Goal: Transaction & Acquisition: Purchase product/service

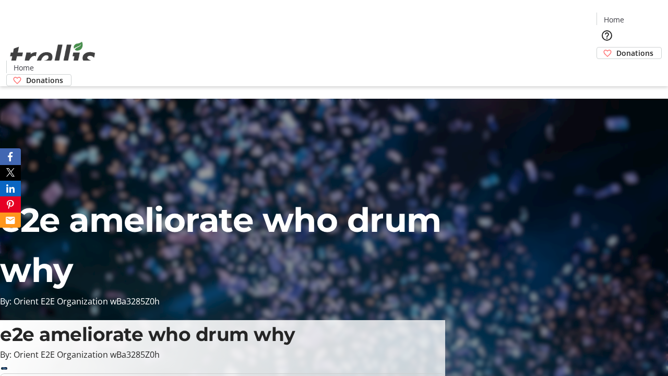
click at [616, 47] on span "Donations" at bounding box center [634, 52] width 37 height 11
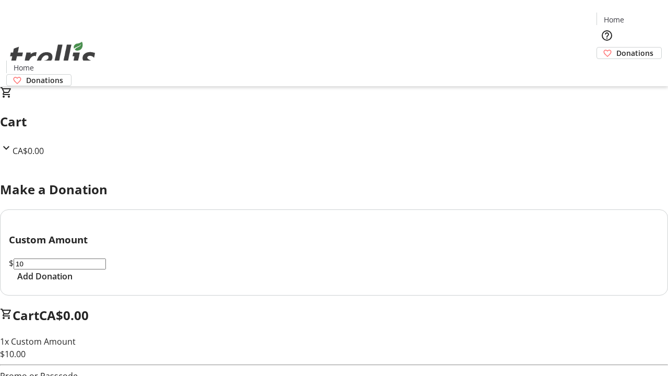
select select "CA"
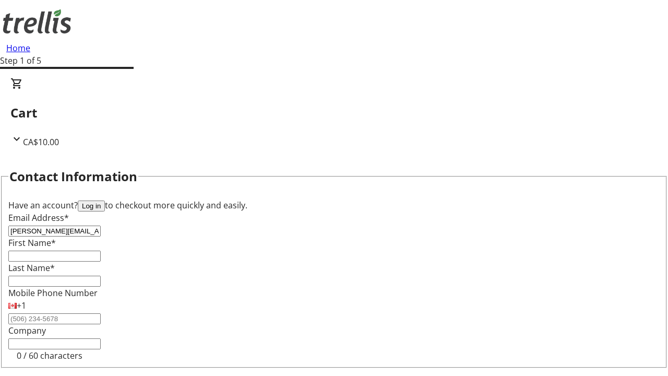
type input "[PERSON_NAME][EMAIL_ADDRESS][DOMAIN_NAME]"
type input "[PERSON_NAME]"
type input "[STREET_ADDRESS][PERSON_NAME]"
type input "Kelowna"
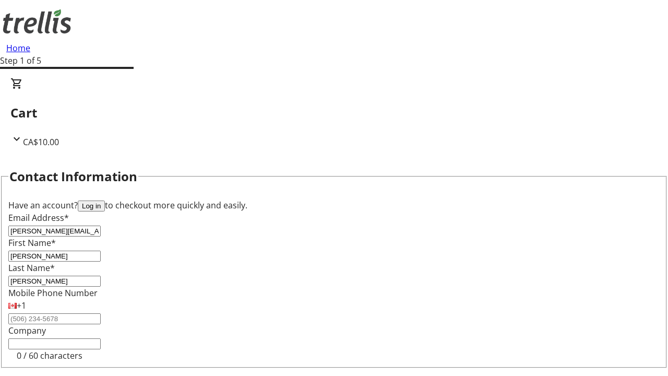
select select "BC"
type input "Kelowna"
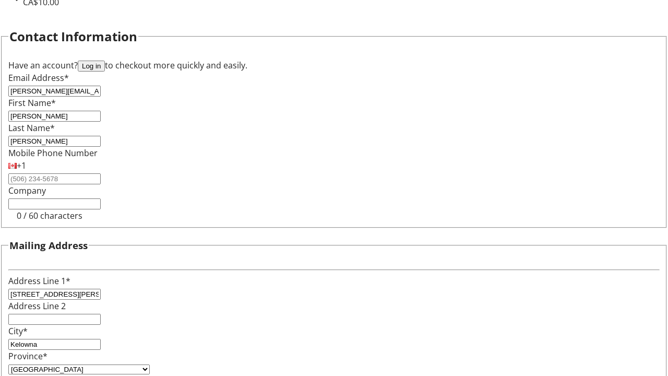
type input "V1Y 0C2"
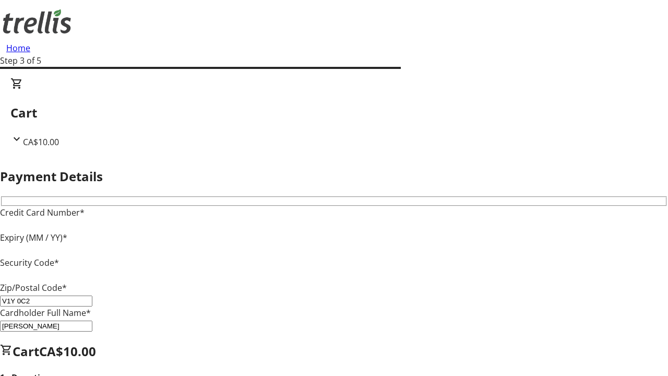
type input "V1Y 0C2"
